Goal: Task Accomplishment & Management: Use online tool/utility

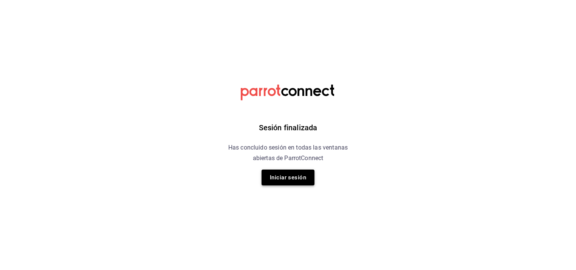
click at [286, 185] on button "Iniciar sesión" at bounding box center [288, 178] width 53 height 16
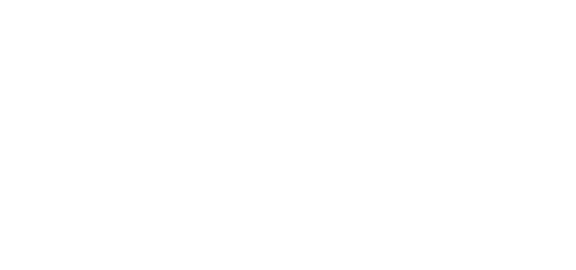
click at [286, 0] on html at bounding box center [288, 0] width 576 height 0
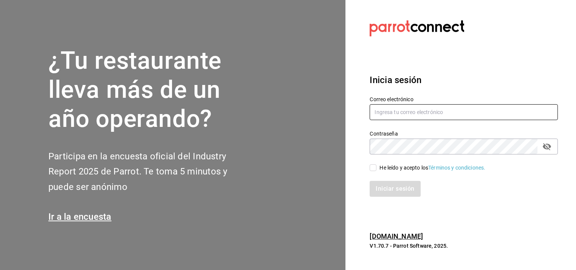
type input "angel.suastegui.alfa@gmail.com"
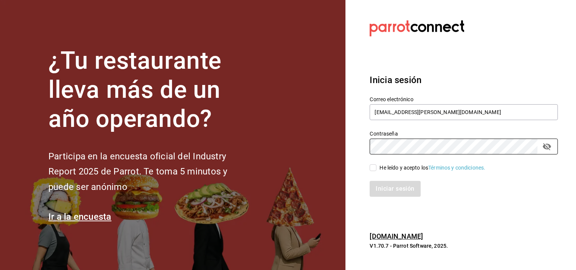
drag, startPoint x: 369, startPoint y: 172, endPoint x: 373, endPoint y: 170, distance: 4.4
click at [369, 172] on div "Iniciar sesión" at bounding box center [459, 184] width 197 height 25
click at [373, 170] on input "He leído y acepto los Términos y condiciones." at bounding box center [373, 168] width 7 height 7
checkbox input "true"
click at [392, 196] on button "Iniciar sesión" at bounding box center [395, 189] width 51 height 16
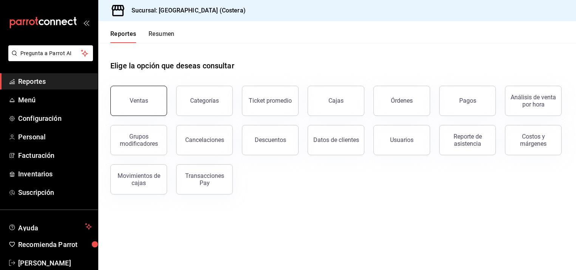
click at [130, 107] on button "Ventas" at bounding box center [138, 101] width 57 height 30
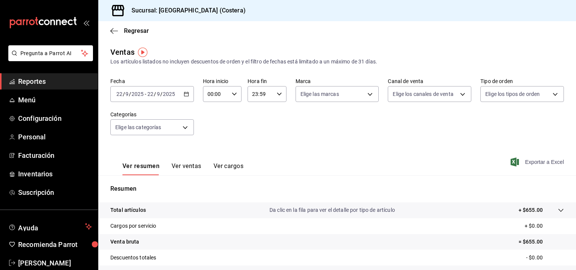
click at [542, 163] on span "Exportar a Excel" at bounding box center [539, 162] width 52 height 9
